Goal: Information Seeking & Learning: Learn about a topic

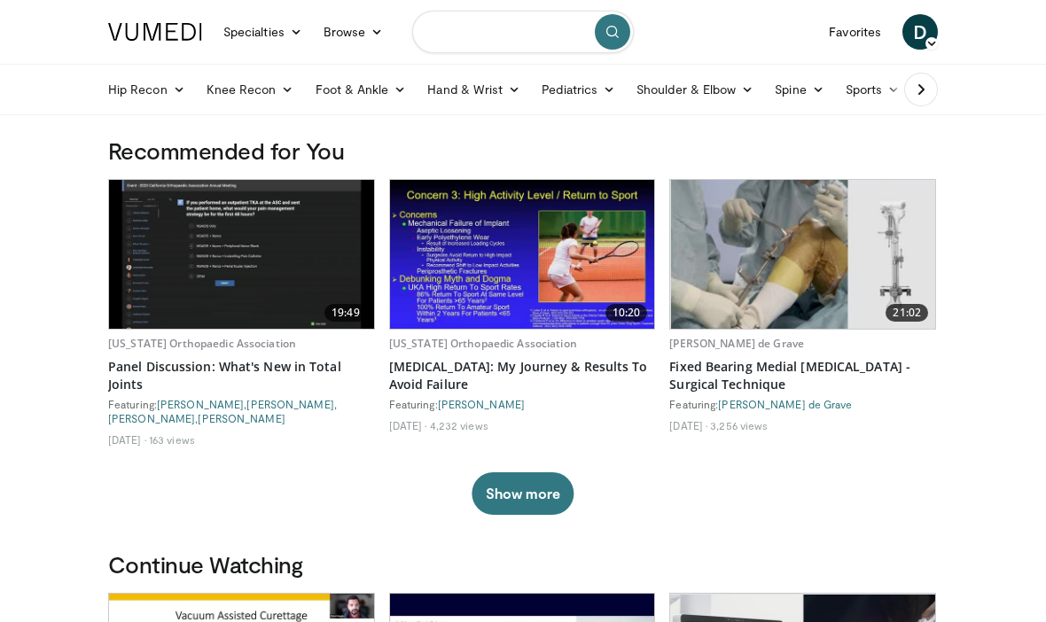
click at [511, 35] on input "Search topics, interventions" at bounding box center [523, 32] width 222 height 43
type input "**********"
click at [603, 33] on button "submit" at bounding box center [612, 31] width 35 height 35
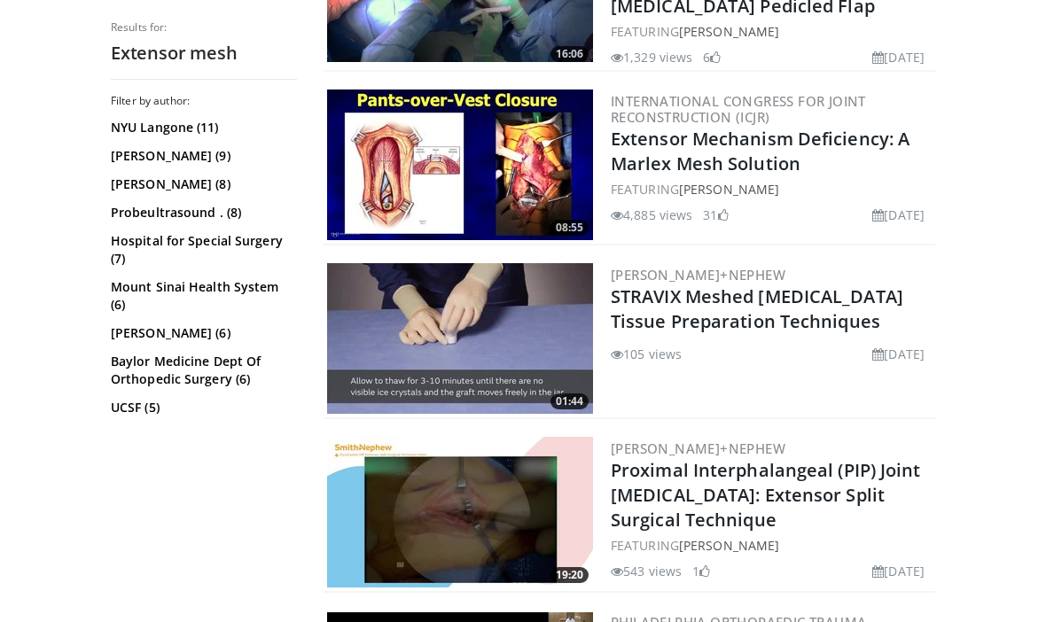
scroll to position [1179, 0]
click at [731, 149] on link "Extensor Mechanism Deficiency: A Marlex Mesh Solution" at bounding box center [760, 152] width 299 height 49
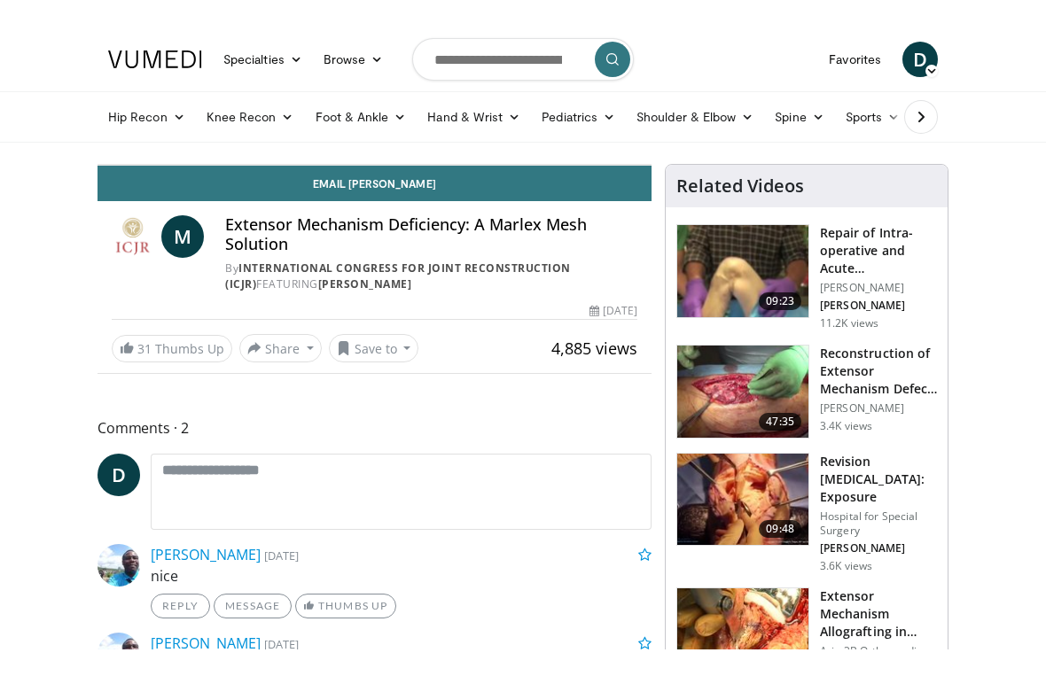
scroll to position [21, 0]
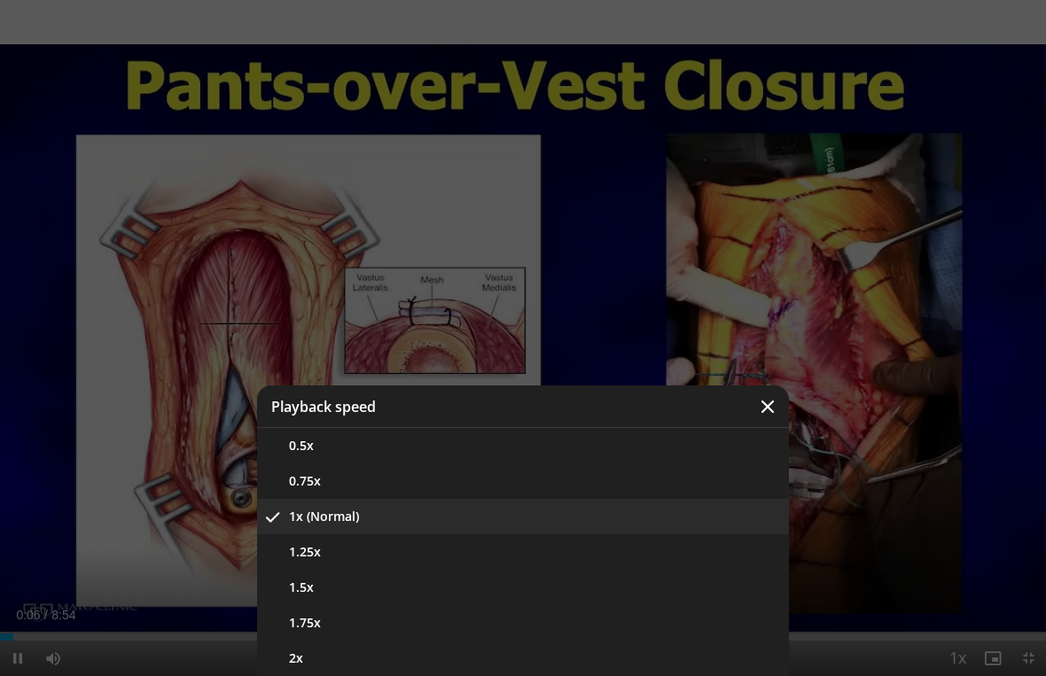
click at [384, 587] on button "1.5x" at bounding box center [523, 587] width 532 height 35
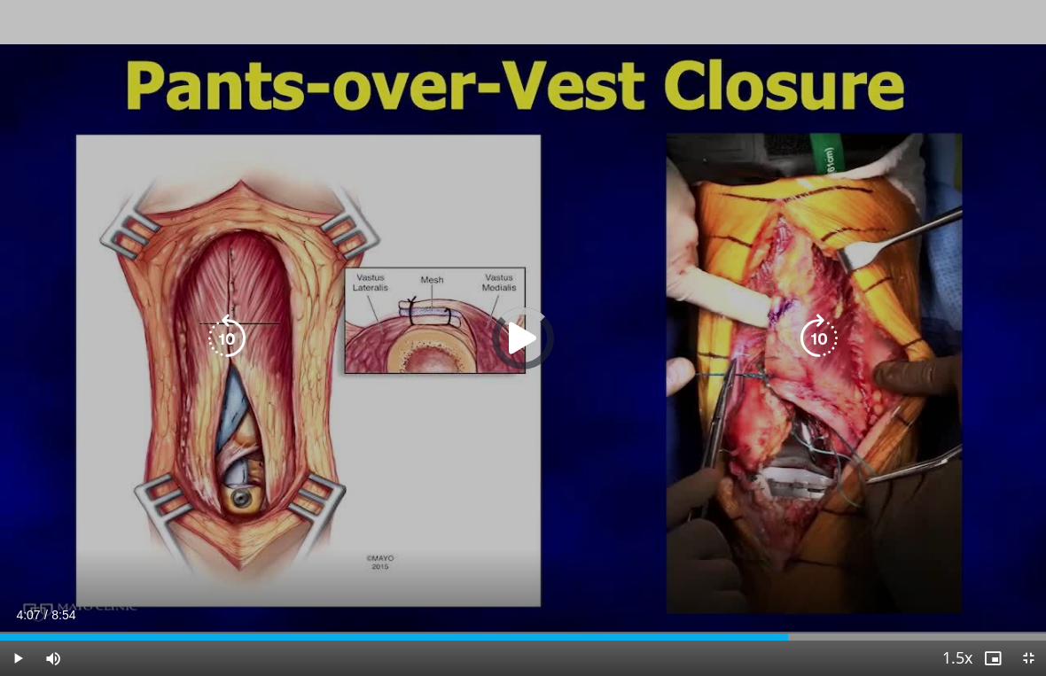
click at [487, 621] on div "Loaded : 71.13%" at bounding box center [371, 637] width 743 height 7
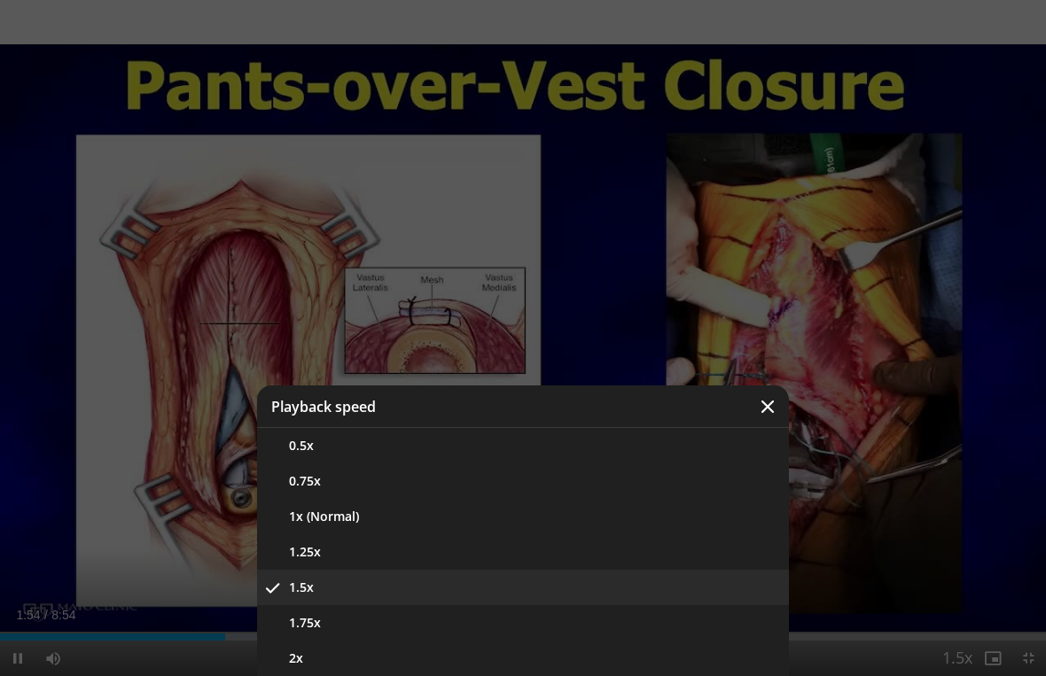
click at [390, 532] on button "1x (Normal)" at bounding box center [523, 516] width 532 height 35
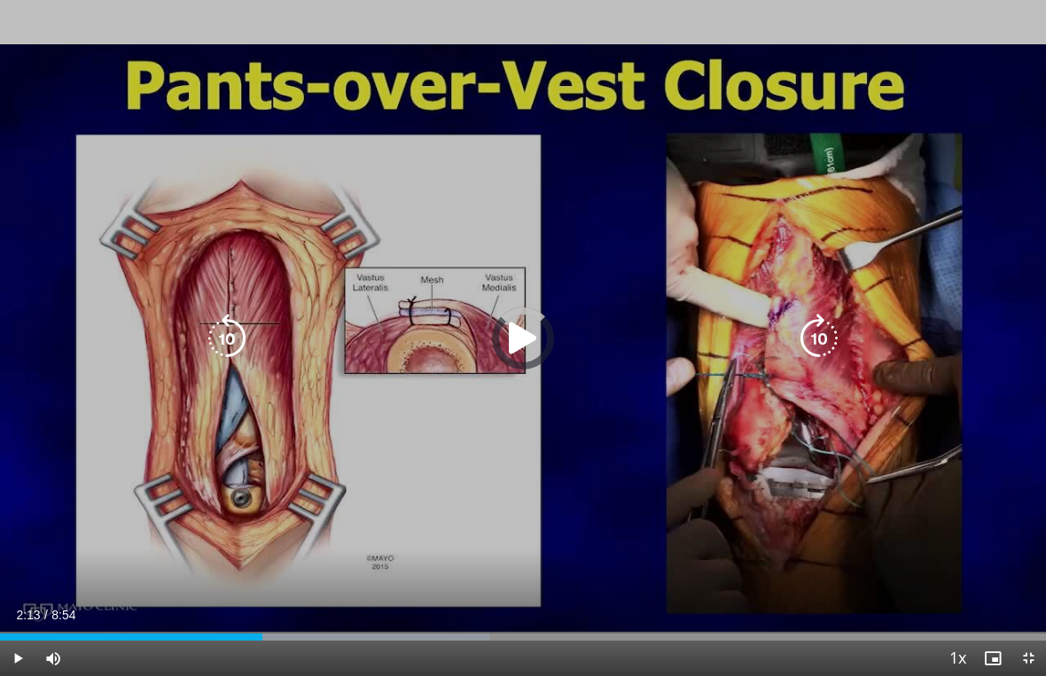
click at [263, 621] on div "Progress Bar" at bounding box center [342, 637] width 293 height 7
click at [272, 621] on div "Progress Bar" at bounding box center [136, 637] width 272 height 7
click at [316, 621] on div "Progress Bar" at bounding box center [374, 637] width 338 height 7
click at [307, 621] on div "Loaded : 55.67%" at bounding box center [523, 632] width 1046 height 17
click at [266, 621] on div "Progress Bar" at bounding box center [418, 637] width 328 height 7
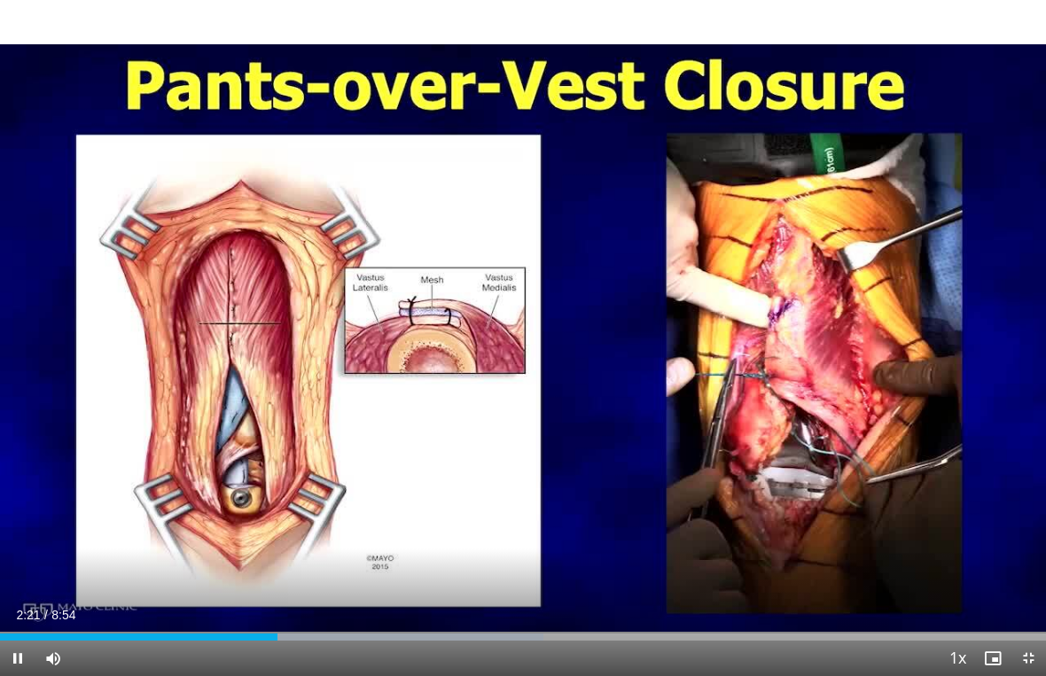
click at [831, 375] on div "10 seconds Tap to unmute" at bounding box center [523, 338] width 1046 height 676
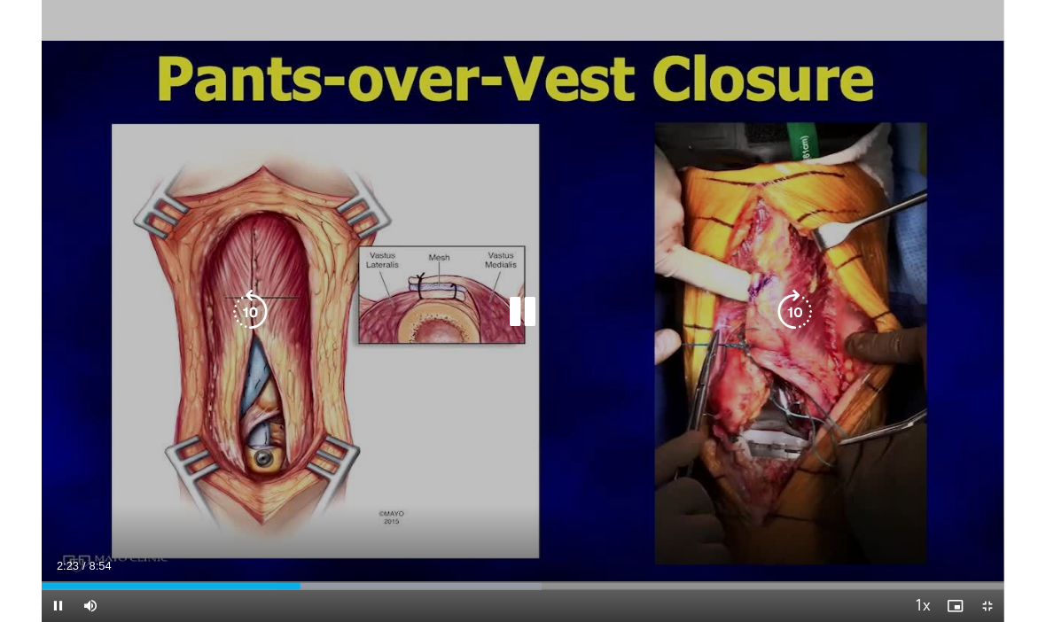
scroll to position [0, 0]
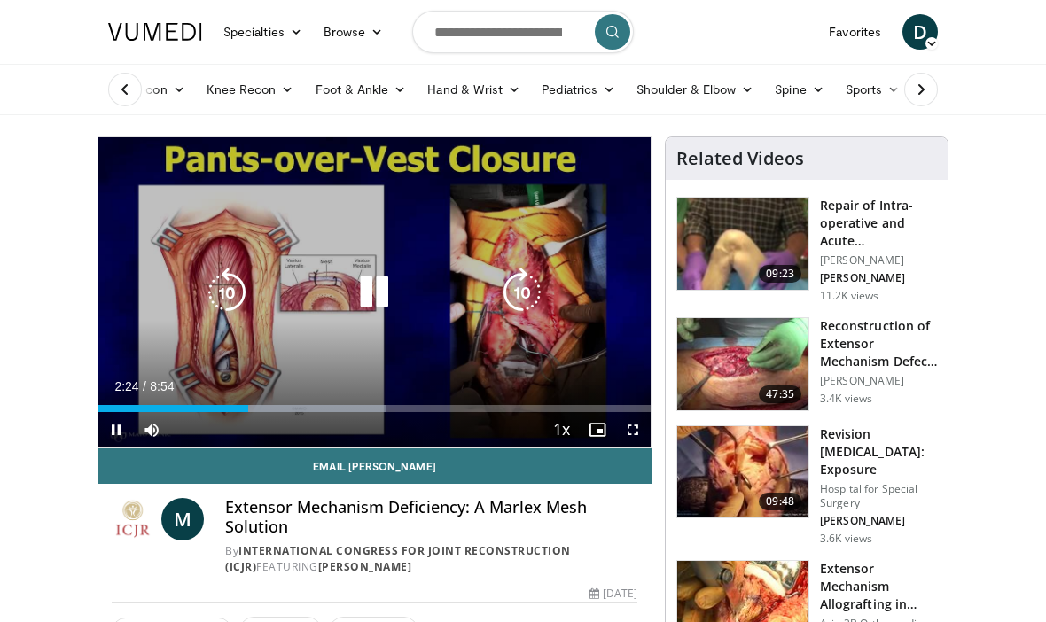
click at [649, 431] on div "10 seconds Tap to unmute" at bounding box center [374, 292] width 552 height 310
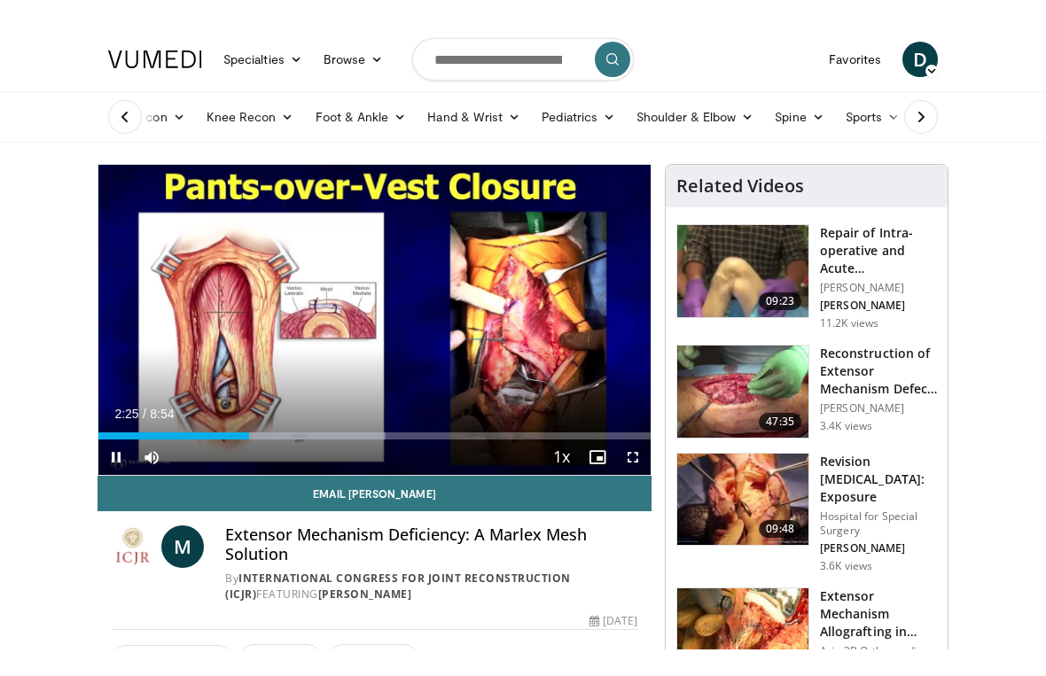
scroll to position [21, 0]
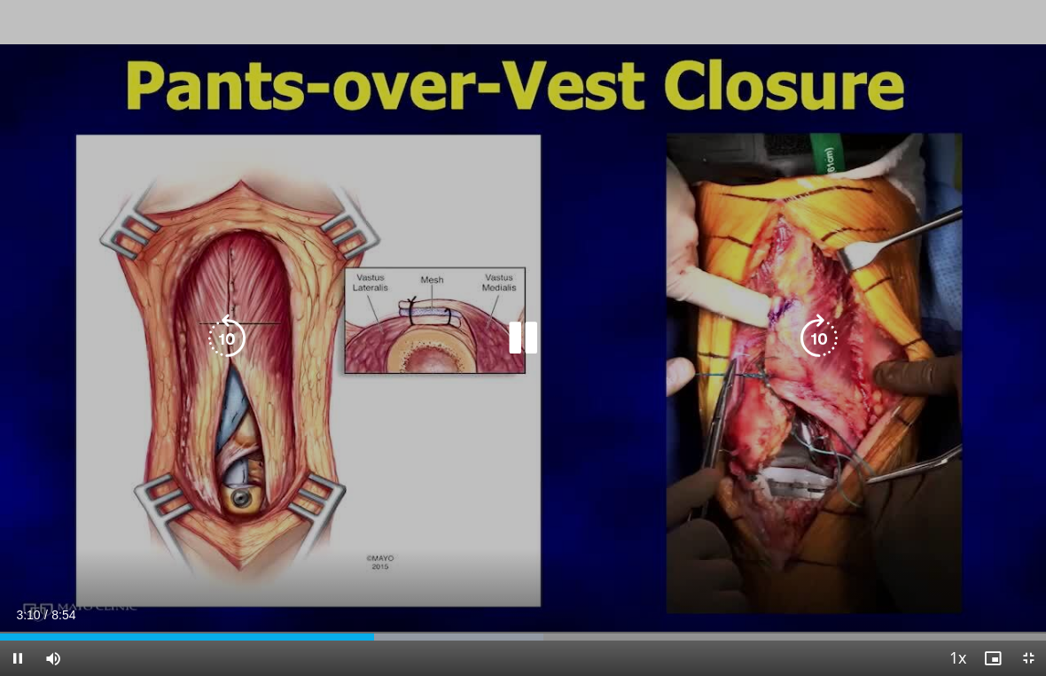
click at [338, 621] on div "Progress Bar" at bounding box center [398, 637] width 289 height 7
click at [314, 621] on div "Progress Bar" at bounding box center [423, 637] width 266 height 7
click at [309, 621] on div "Progress Bar" at bounding box center [312, 637] width 39 height 7
click at [296, 621] on div "10 seconds Tap to unmute" at bounding box center [523, 338] width 1046 height 676
click at [281, 621] on div "Loaded : 44.92%" at bounding box center [523, 632] width 1046 height 17
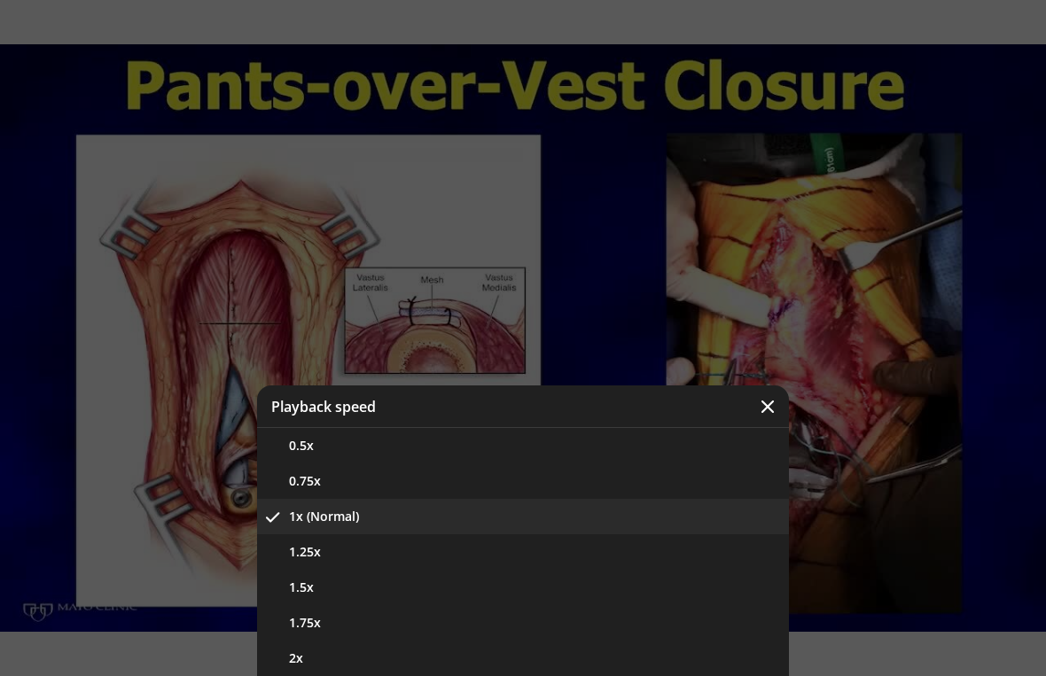
click at [432, 449] on button "0.5x" at bounding box center [523, 445] width 532 height 35
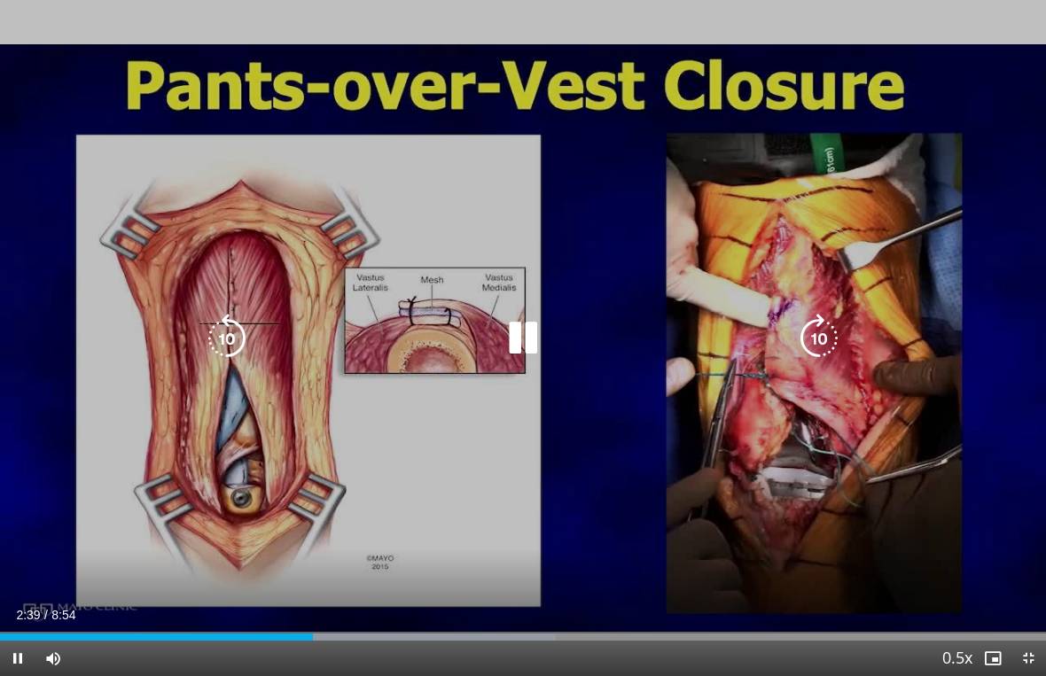
click at [294, 621] on div "Progress Bar" at bounding box center [415, 637] width 282 height 7
click at [891, 533] on div "10 seconds Tap to unmute" at bounding box center [523, 338] width 1046 height 676
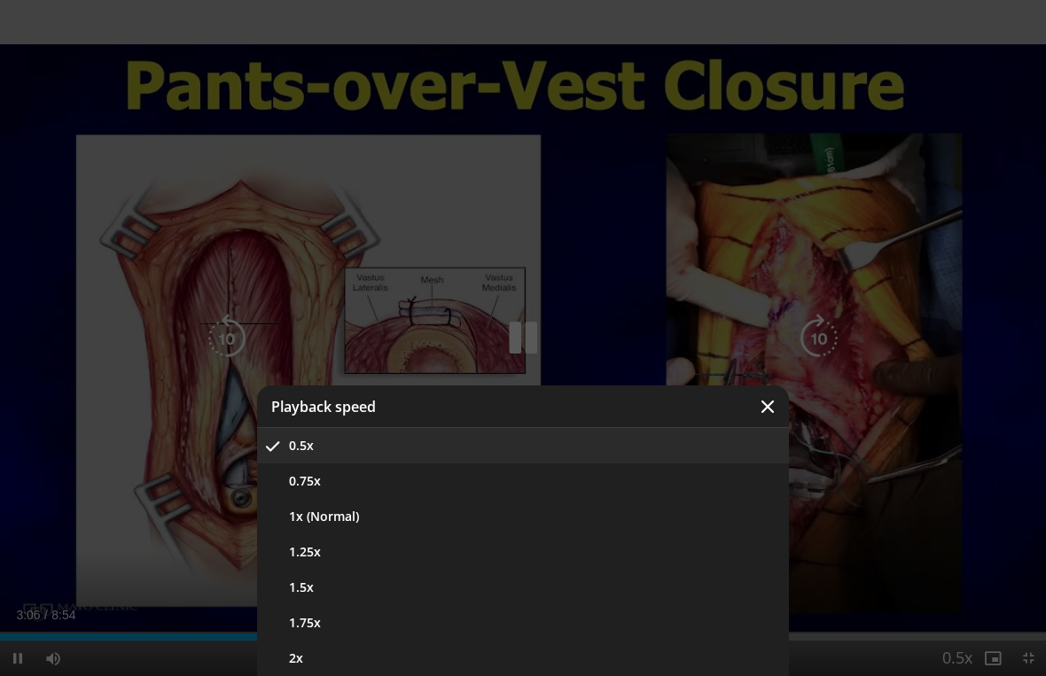
click at [432, 533] on button "1x (Normal)" at bounding box center [523, 516] width 532 height 35
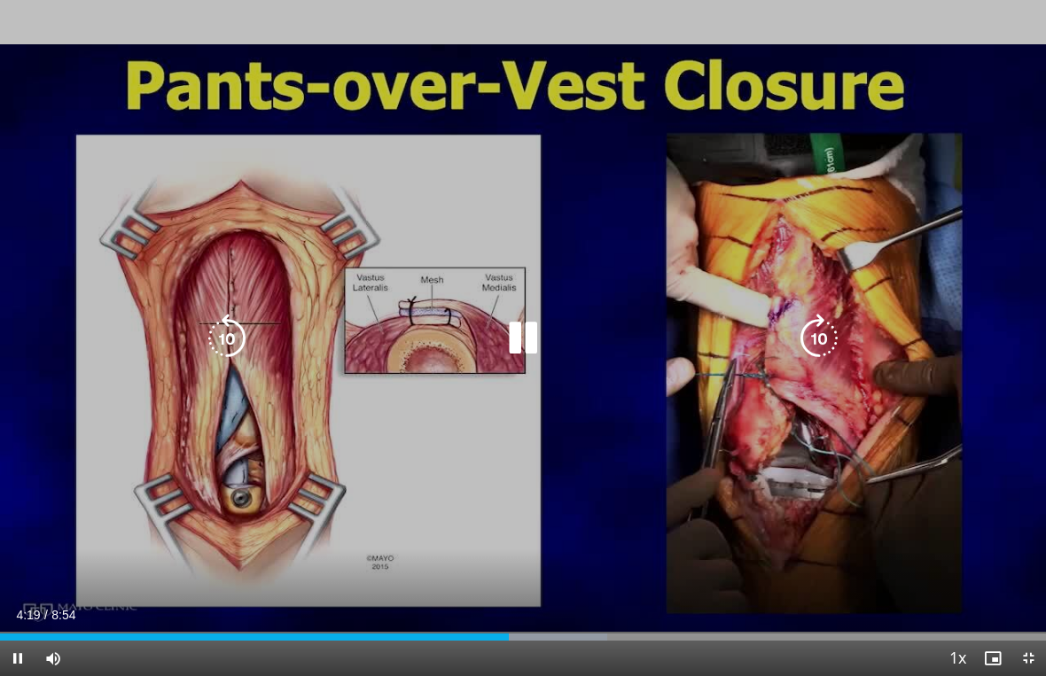
click at [525, 335] on icon "Video Player" at bounding box center [523, 339] width 50 height 50
click at [646, 40] on div "10 seconds Tap to unmute" at bounding box center [523, 338] width 1046 height 676
click at [545, 322] on icon "Video Player" at bounding box center [523, 339] width 50 height 50
click at [517, 333] on icon "Video Player" at bounding box center [523, 339] width 50 height 50
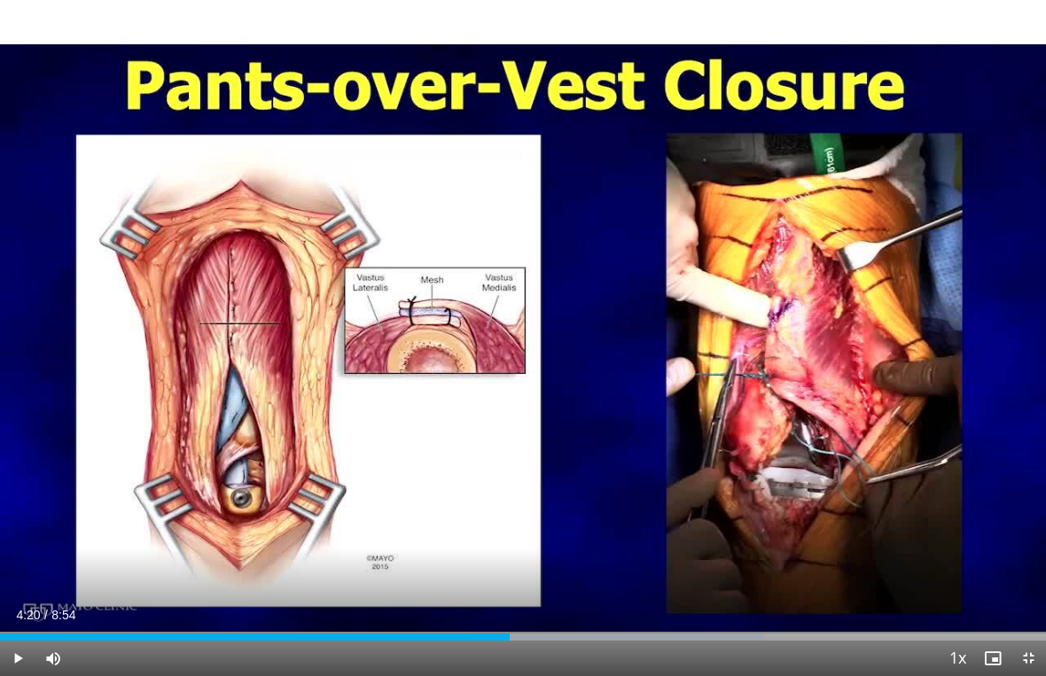
click at [538, 334] on icon "Video Player" at bounding box center [523, 339] width 50 height 50
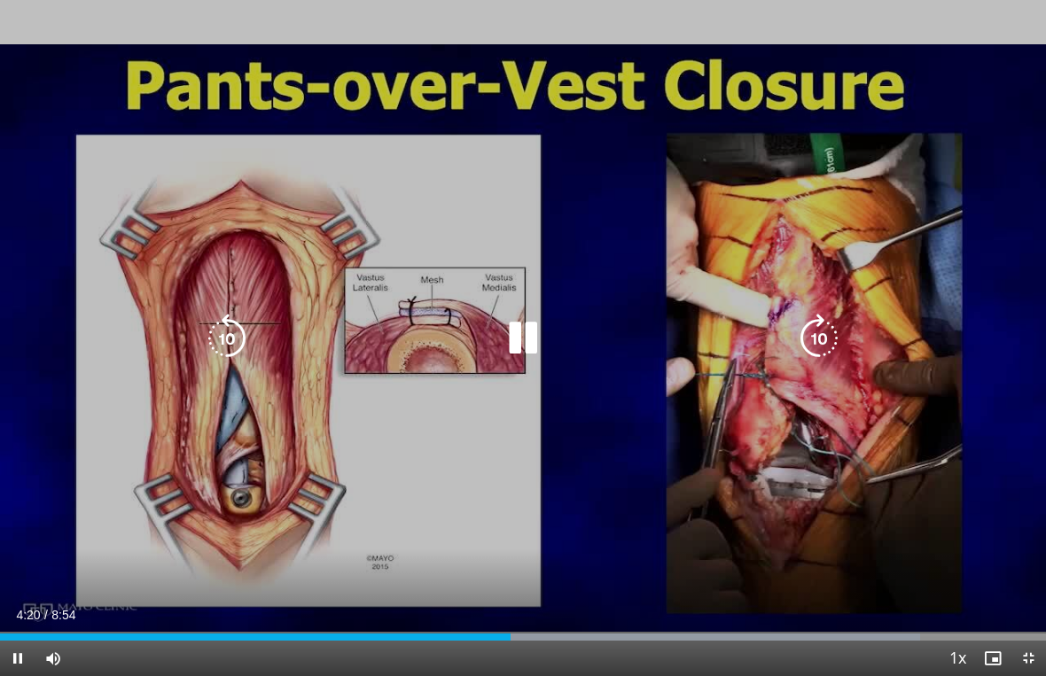
click at [533, 336] on icon "Video Player" at bounding box center [523, 339] width 50 height 50
click at [537, 346] on icon "Video Player" at bounding box center [523, 339] width 50 height 50
click at [821, 621] on div "Loaded : 99.97%" at bounding box center [523, 632] width 1046 height 17
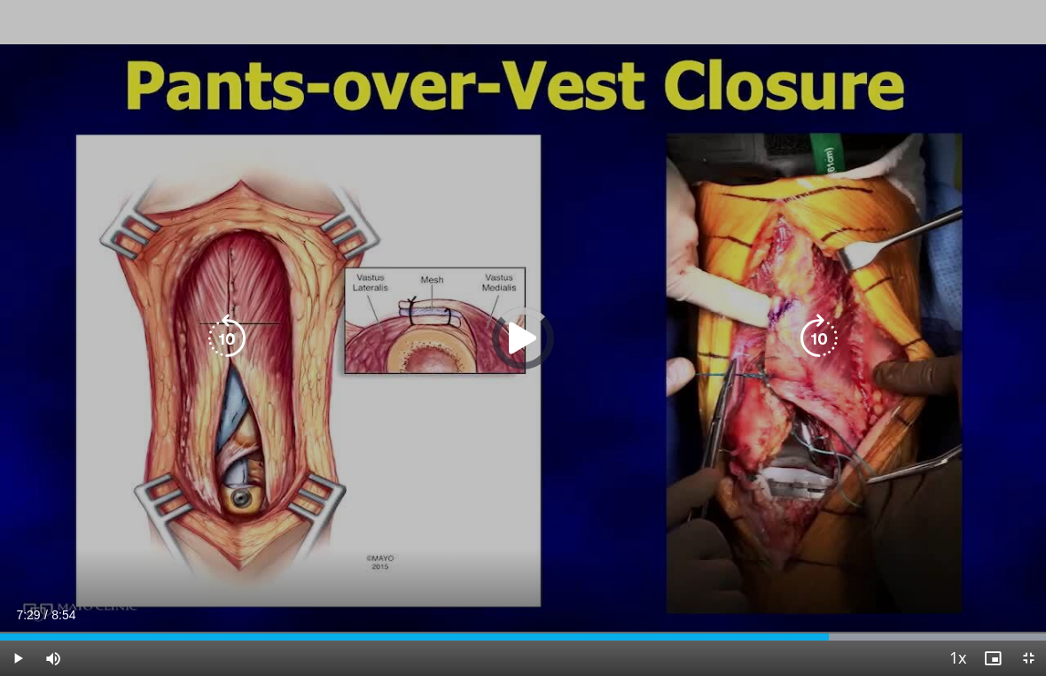
click at [881, 621] on div "Loaded : 99.97%" at bounding box center [523, 632] width 1046 height 17
click at [926, 621] on div "Progress Bar" at bounding box center [865, 637] width 361 height 7
click at [985, 621] on div "Progress Bar" at bounding box center [865, 637] width 361 height 7
click at [523, 342] on icon "Video Player" at bounding box center [523, 339] width 50 height 50
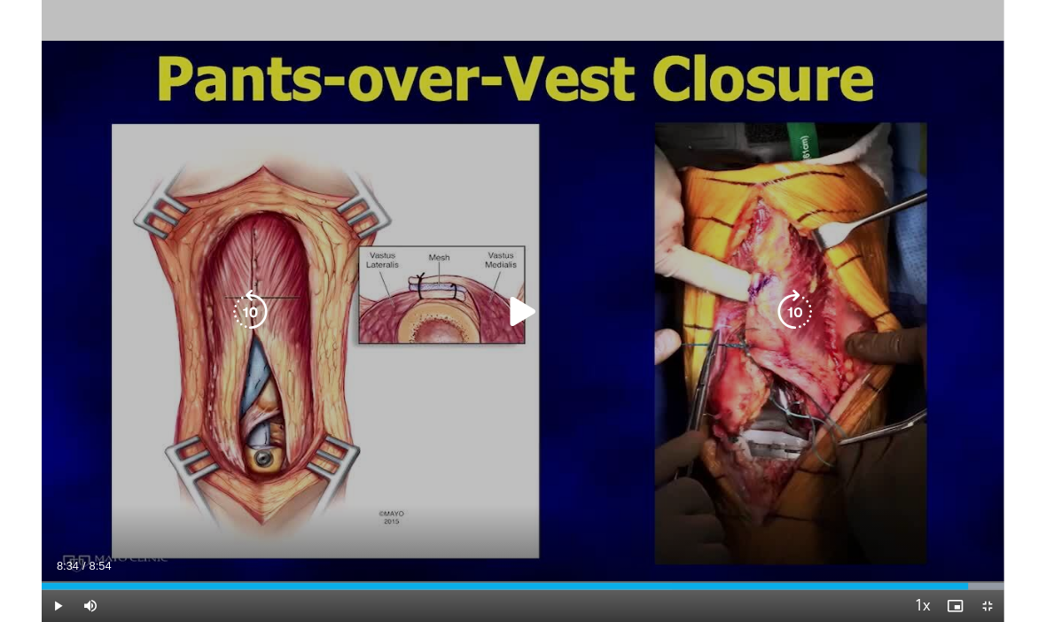
scroll to position [0, 0]
